Goal: Task Accomplishment & Management: Manage account settings

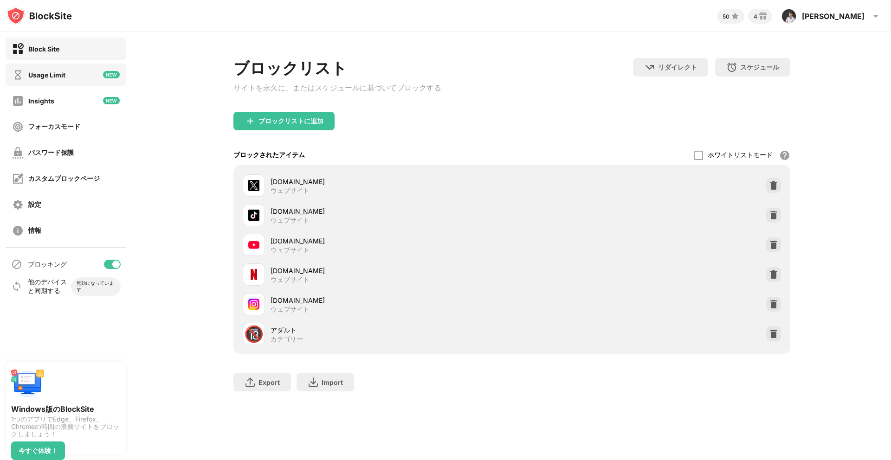
click at [67, 73] on div "Usage Limit" at bounding box center [66, 75] width 121 height 22
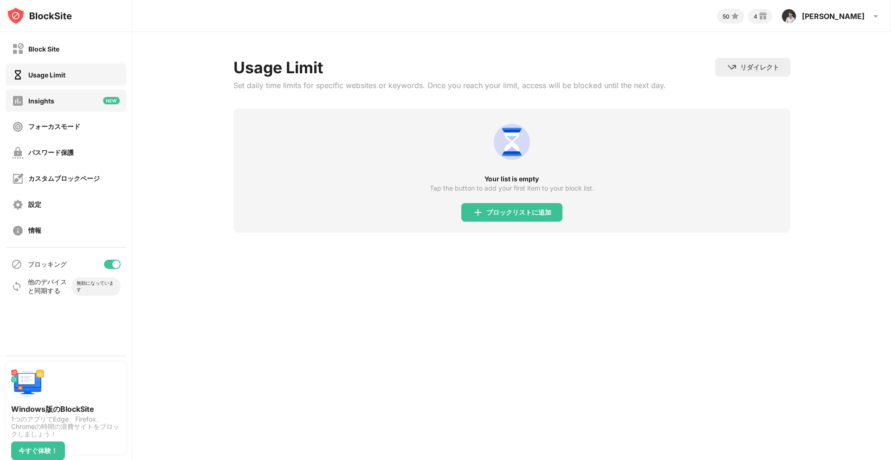
click at [66, 101] on div "Insights" at bounding box center [66, 101] width 121 height 22
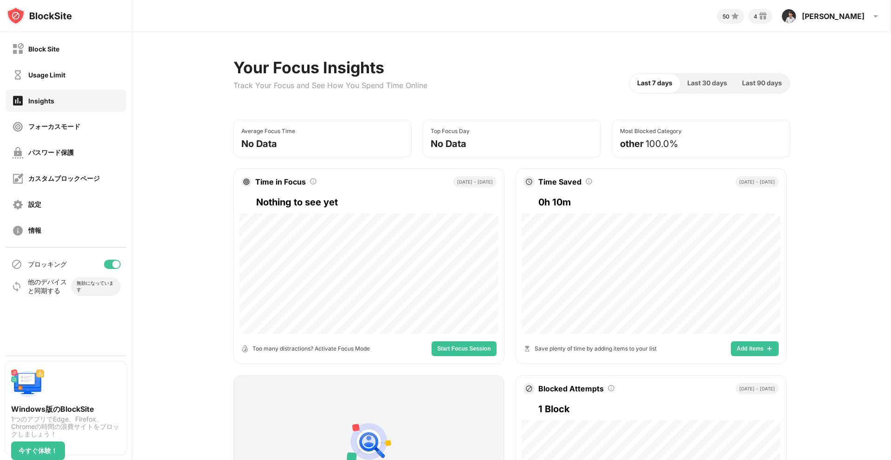
click at [63, 70] on div "Usage Limit" at bounding box center [38, 75] width 53 height 12
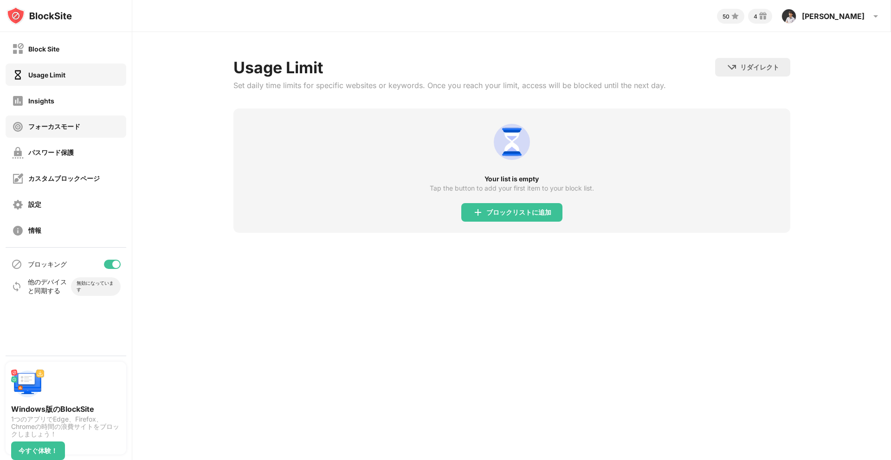
click at [71, 132] on div "フォーカスモード" at bounding box center [46, 127] width 68 height 12
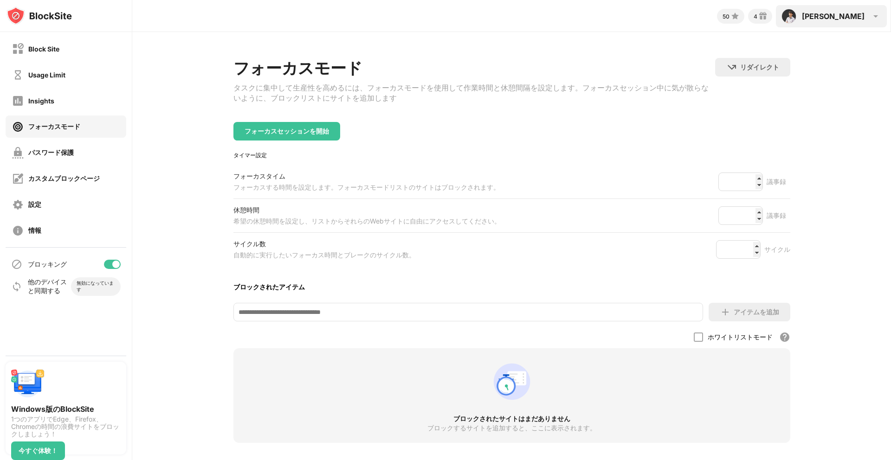
click at [856, 19] on div "[PERSON_NAME]" at bounding box center [833, 16] width 63 height 9
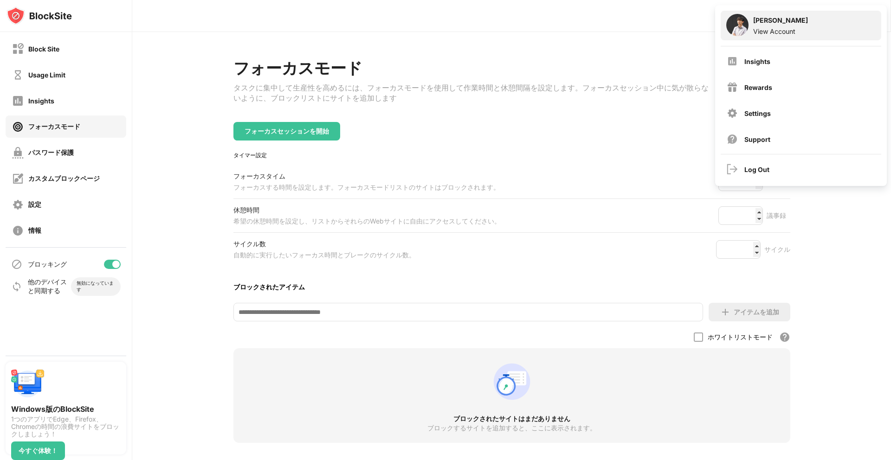
click at [799, 21] on div "鈴木駿輔 View Account" at bounding box center [800, 26] width 160 height 30
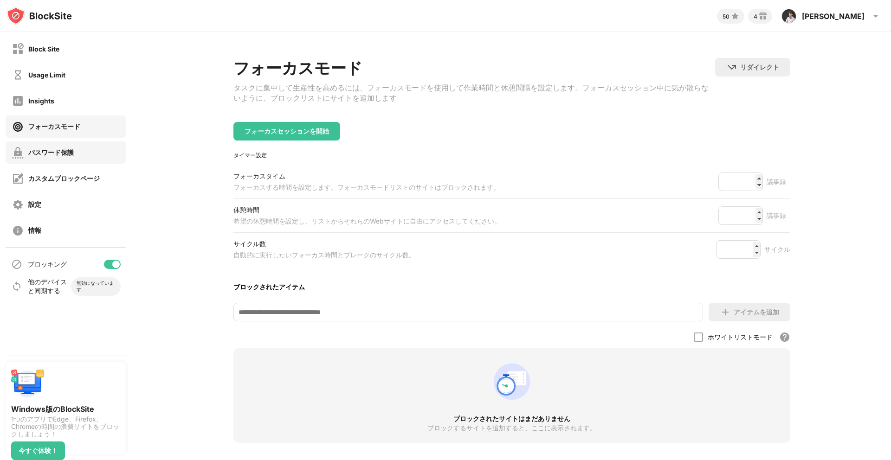
click at [83, 160] on div "パスワード保護" at bounding box center [66, 152] width 121 height 22
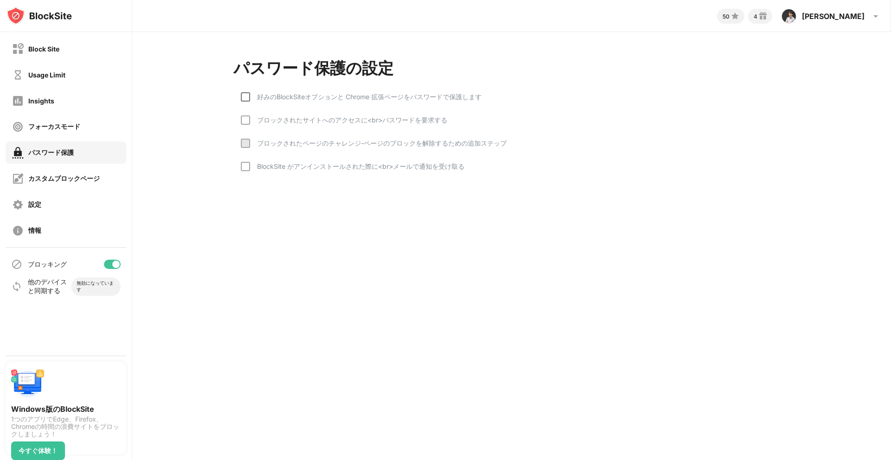
click at [248, 101] on div at bounding box center [245, 96] width 9 height 9
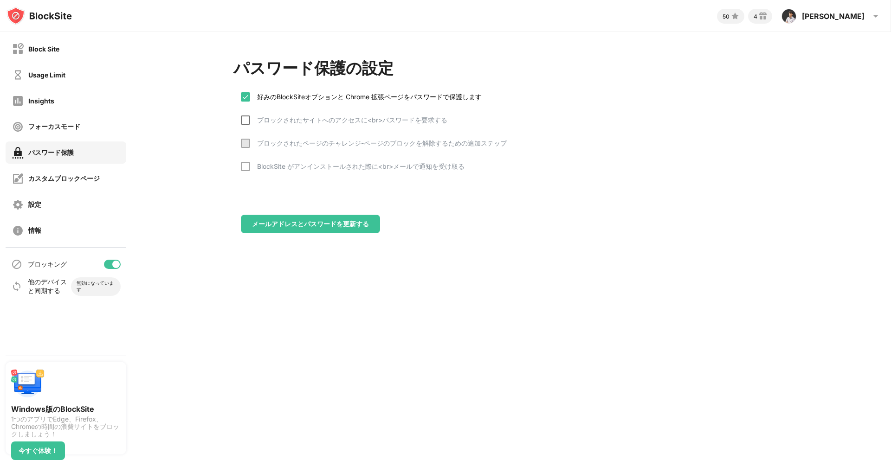
click at [248, 125] on div at bounding box center [245, 120] width 9 height 9
click at [70, 55] on div "Block Site" at bounding box center [66, 49] width 121 height 22
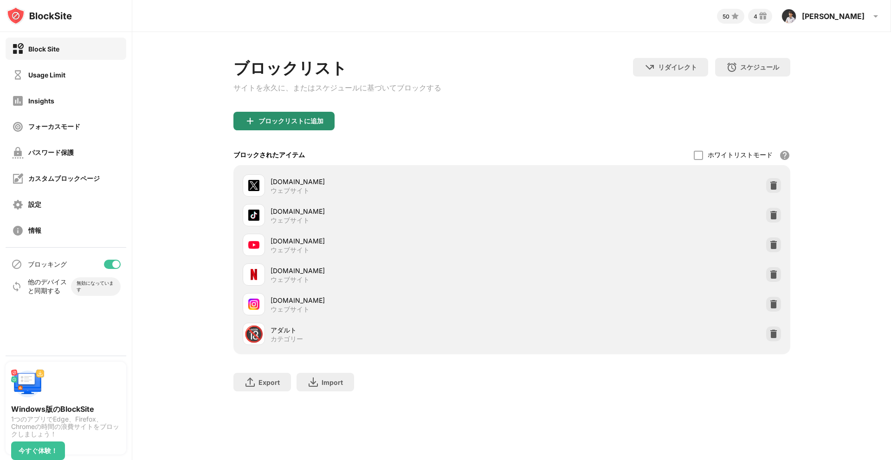
click at [308, 124] on div "ブロックリストに追加" at bounding box center [290, 120] width 65 height 7
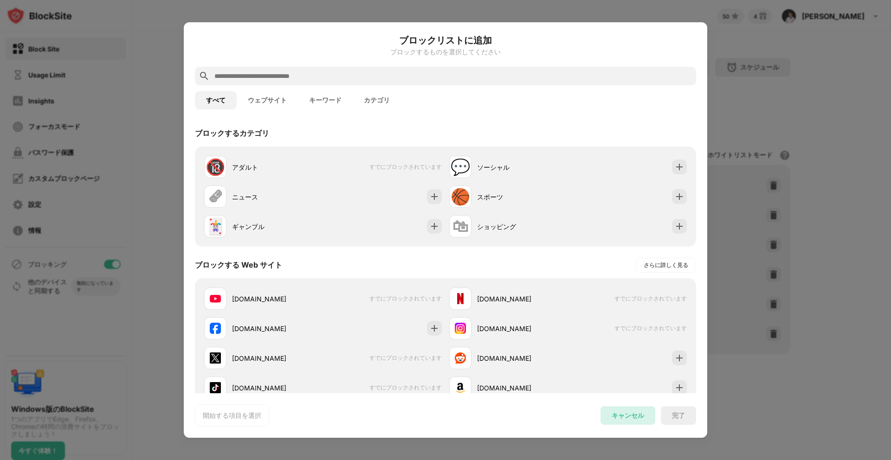
click at [633, 415] on div "キャンセル" at bounding box center [627, 415] width 32 height 9
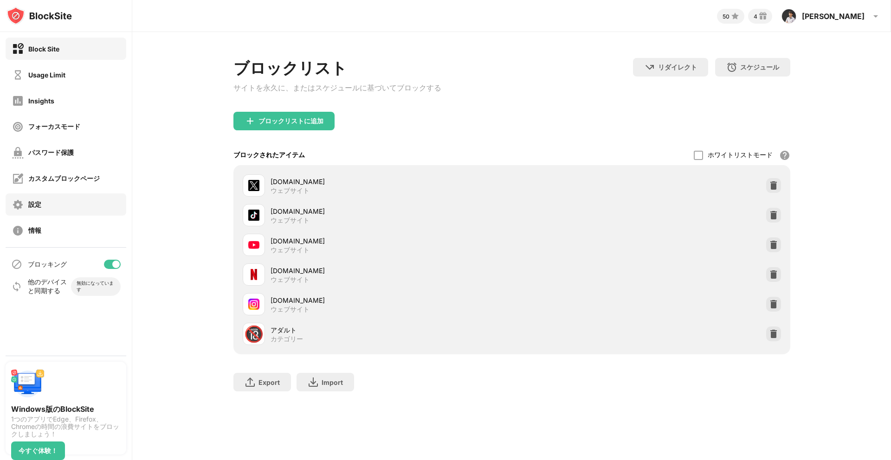
click at [73, 203] on div "設定" at bounding box center [66, 204] width 121 height 22
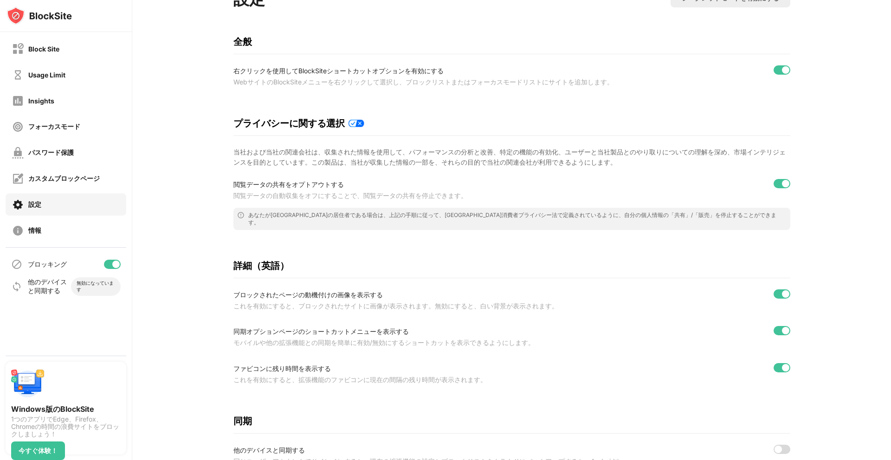
scroll to position [251, 0]
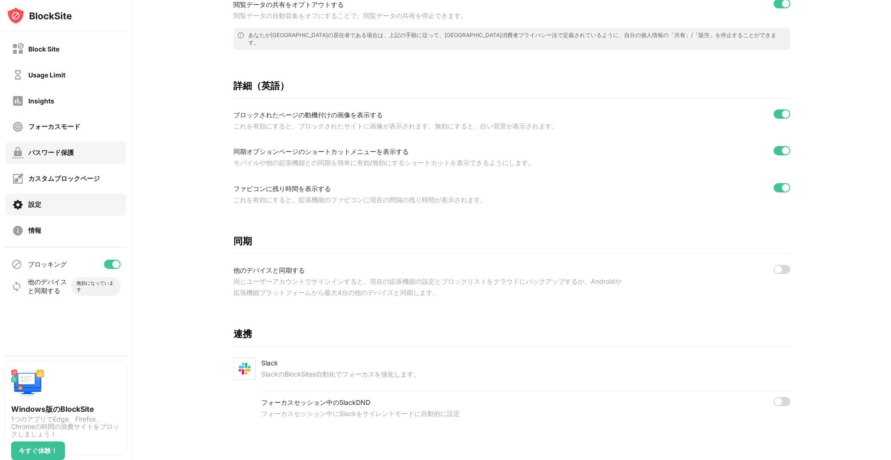
click at [78, 149] on div "パスワード保護" at bounding box center [66, 152] width 121 height 22
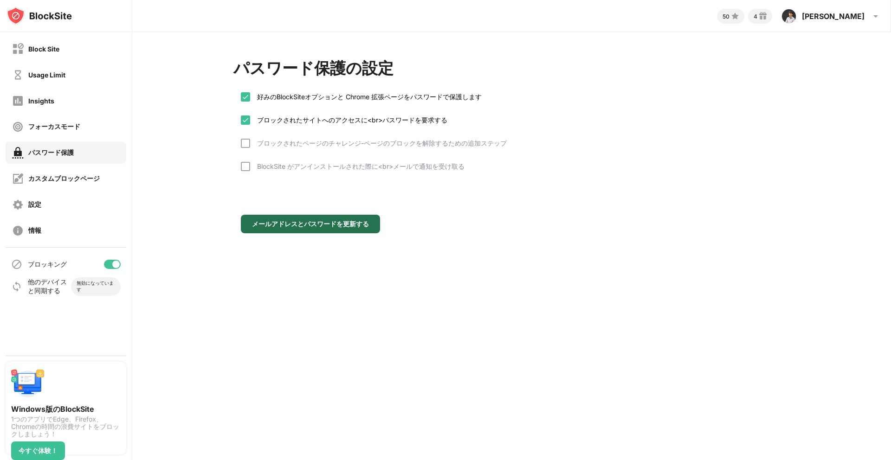
click at [312, 228] on div "メールアドレスとパスワードを更新する" at bounding box center [310, 223] width 117 height 7
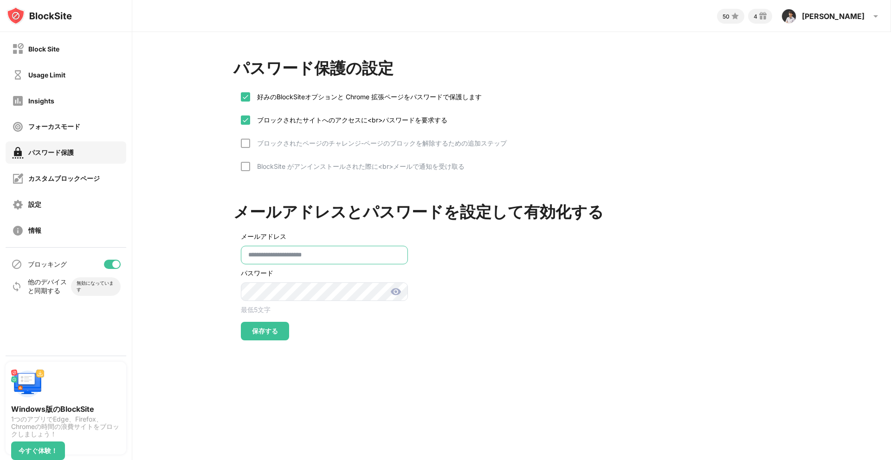
click at [302, 262] on input "**********" at bounding box center [324, 255] width 167 height 19
click at [326, 264] on input "**********" at bounding box center [324, 255] width 167 height 19
click at [340, 264] on input "**********" at bounding box center [324, 255] width 167 height 19
click at [384, 235] on div "**********" at bounding box center [320, 284] width 174 height 114
click at [277, 335] on div "保存する" at bounding box center [265, 330] width 26 height 7
